Goal: Task Accomplishment & Management: Manage account settings

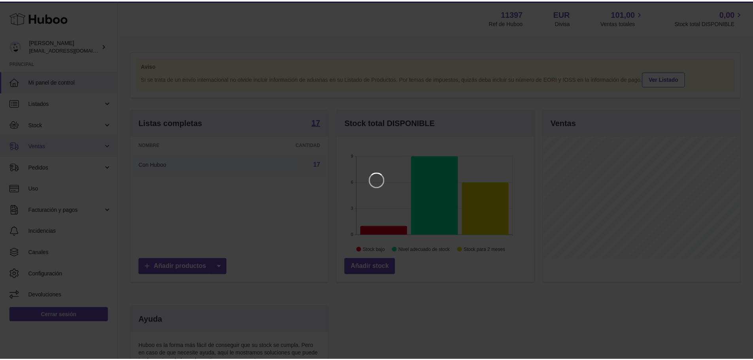
scroll to position [123, 199]
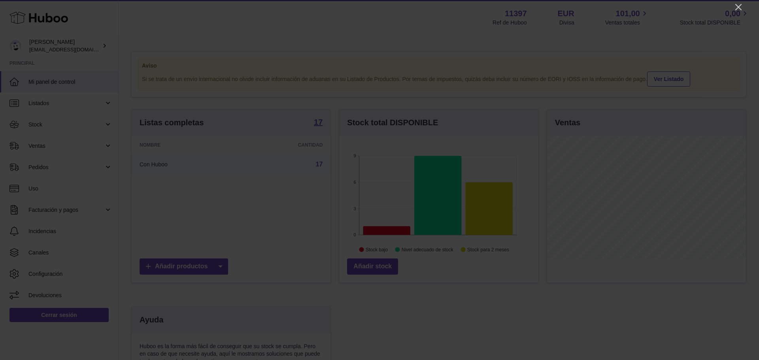
click at [740, 5] on icon "Close" at bounding box center [738, 6] width 9 height 9
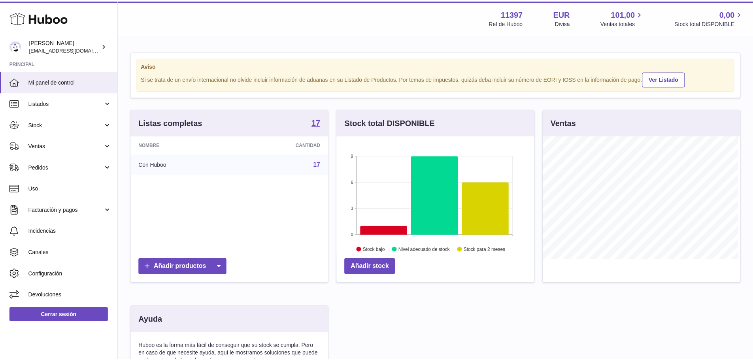
scroll to position [395340, 395267]
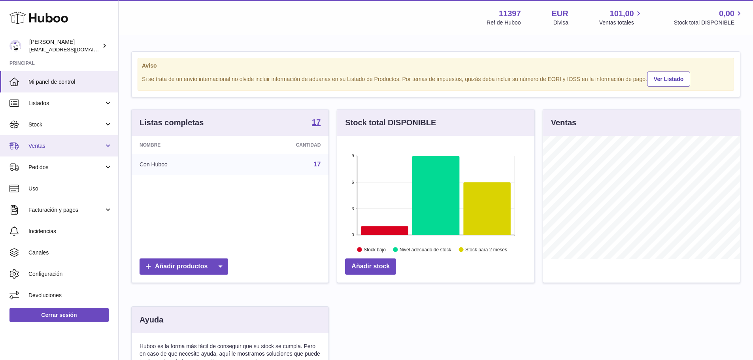
click at [50, 145] on span "Ventas" at bounding box center [66, 146] width 76 height 8
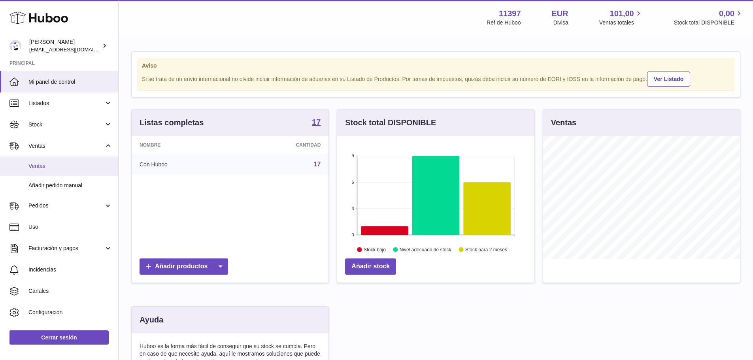
click at [49, 166] on span "Ventas" at bounding box center [70, 167] width 84 height 8
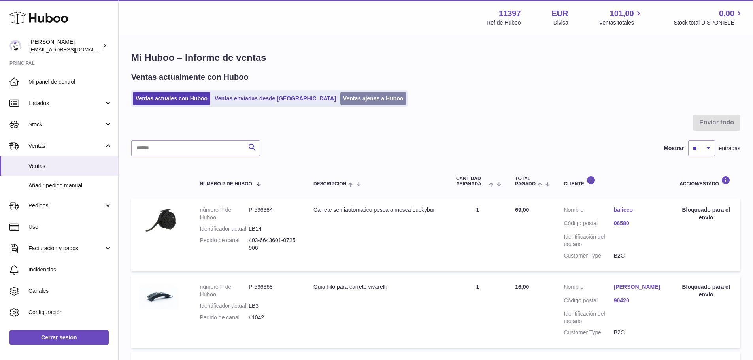
click at [340, 97] on link "Ventas ajenas a Huboo" at bounding box center [373, 98] width 66 height 13
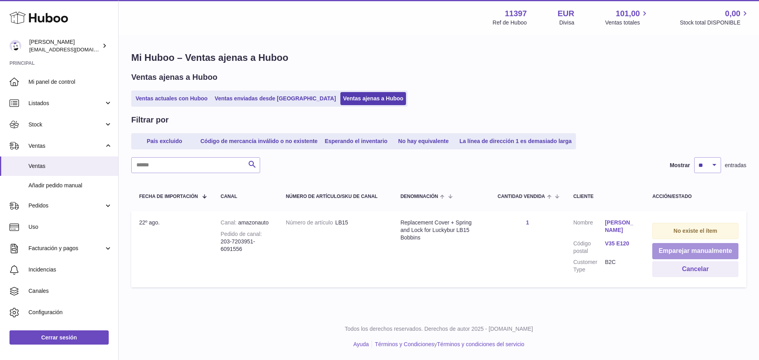
click at [687, 253] on button "Emparejar manualmente" at bounding box center [696, 251] width 86 height 16
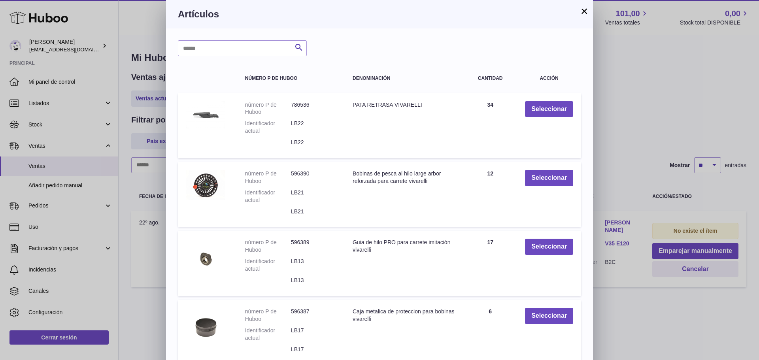
click at [584, 10] on button "×" at bounding box center [584, 10] width 9 height 9
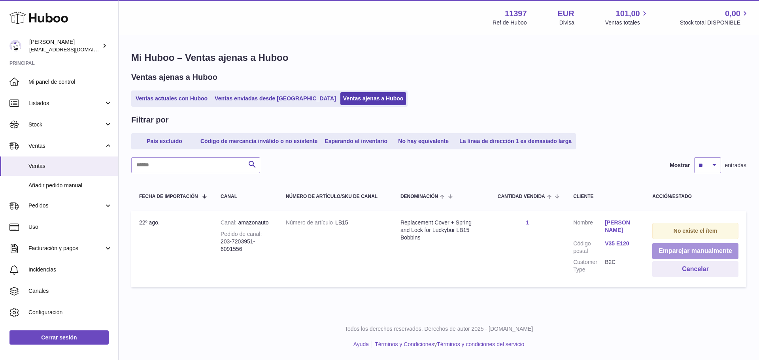
click at [690, 247] on button "Emparejar manualmente" at bounding box center [696, 251] width 86 height 16
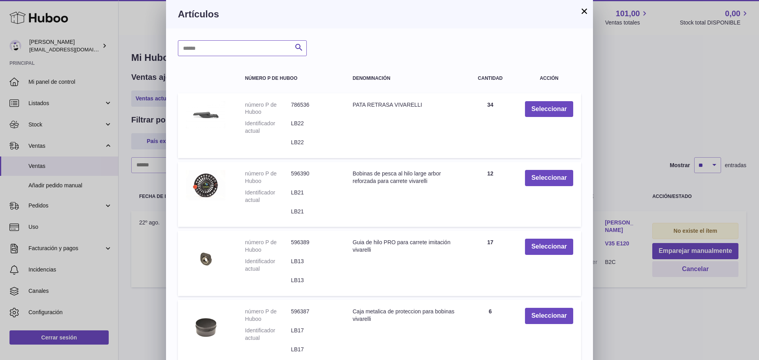
click at [262, 49] on input "text" at bounding box center [242, 48] width 129 height 16
type input "****"
click at [298, 45] on icon "submit" at bounding box center [298, 48] width 9 height 10
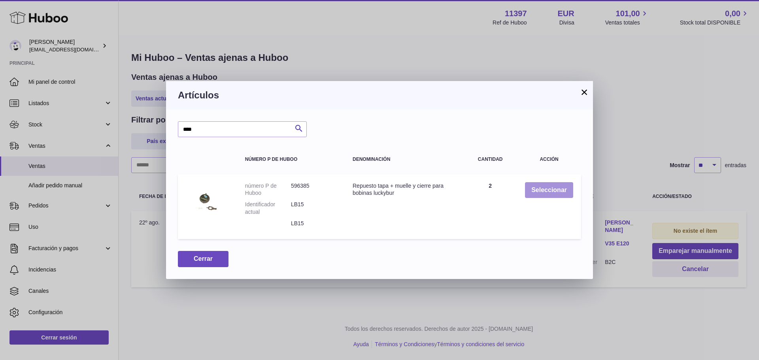
click at [541, 191] on button "Seleccionar" at bounding box center [549, 190] width 48 height 16
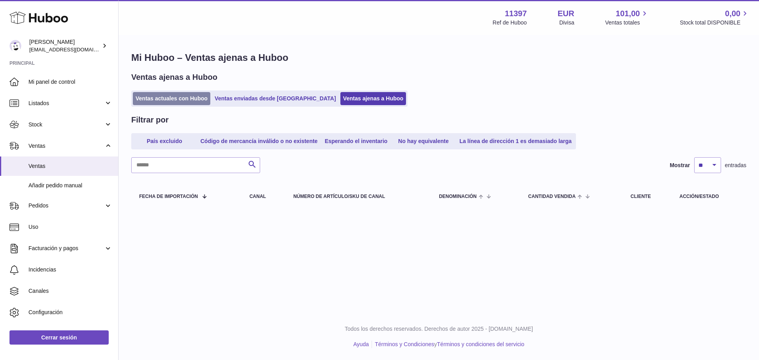
click at [168, 97] on link "Ventas actuales con Huboo" at bounding box center [172, 98] width 78 height 13
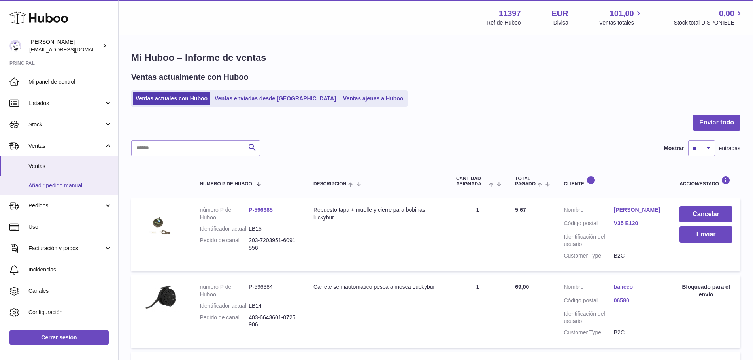
click at [61, 185] on span "Añadir pedido manual" at bounding box center [70, 186] width 84 height 8
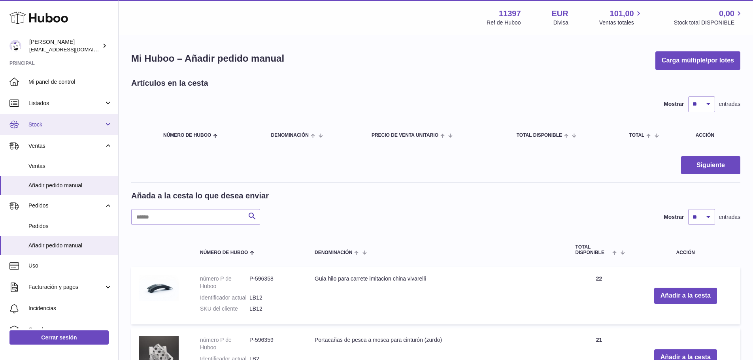
click at [58, 125] on span "Stock" at bounding box center [66, 125] width 76 height 8
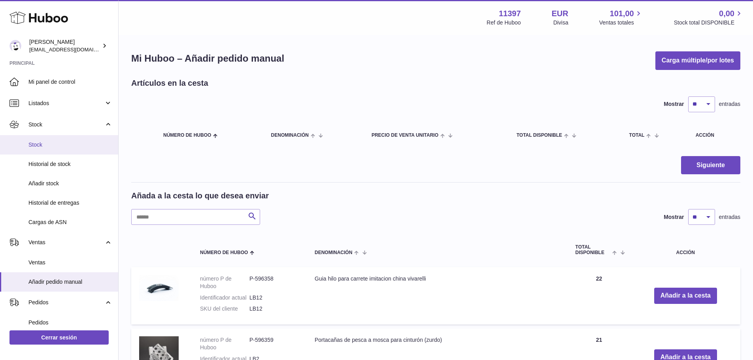
click at [55, 146] on span "Stock" at bounding box center [70, 145] width 84 height 8
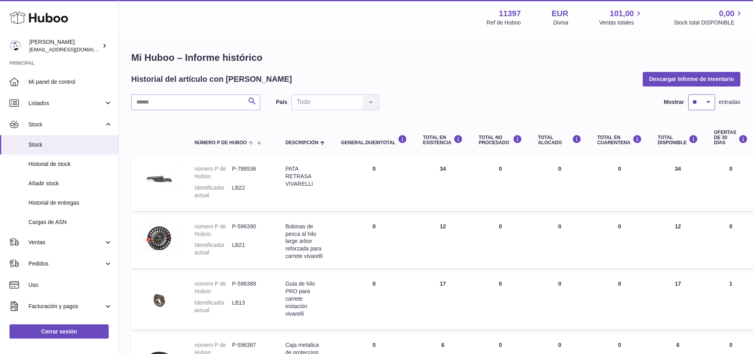
click at [710, 101] on select "** ** ** ***" at bounding box center [702, 103] width 27 height 16
select select "**"
click at [689, 95] on select "** ** ** ***" at bounding box center [702, 103] width 27 height 16
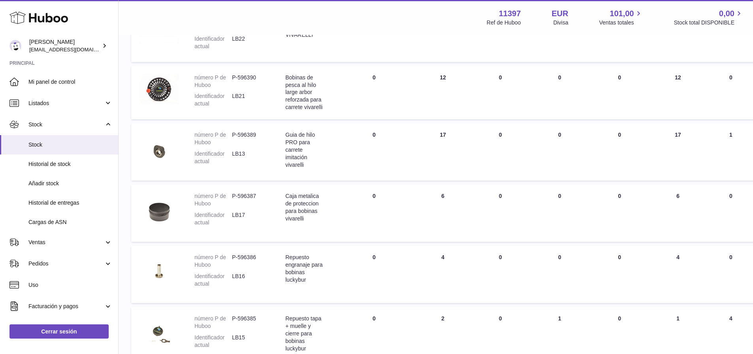
scroll to position [158, 0]
